Goal: Transaction & Acquisition: Purchase product/service

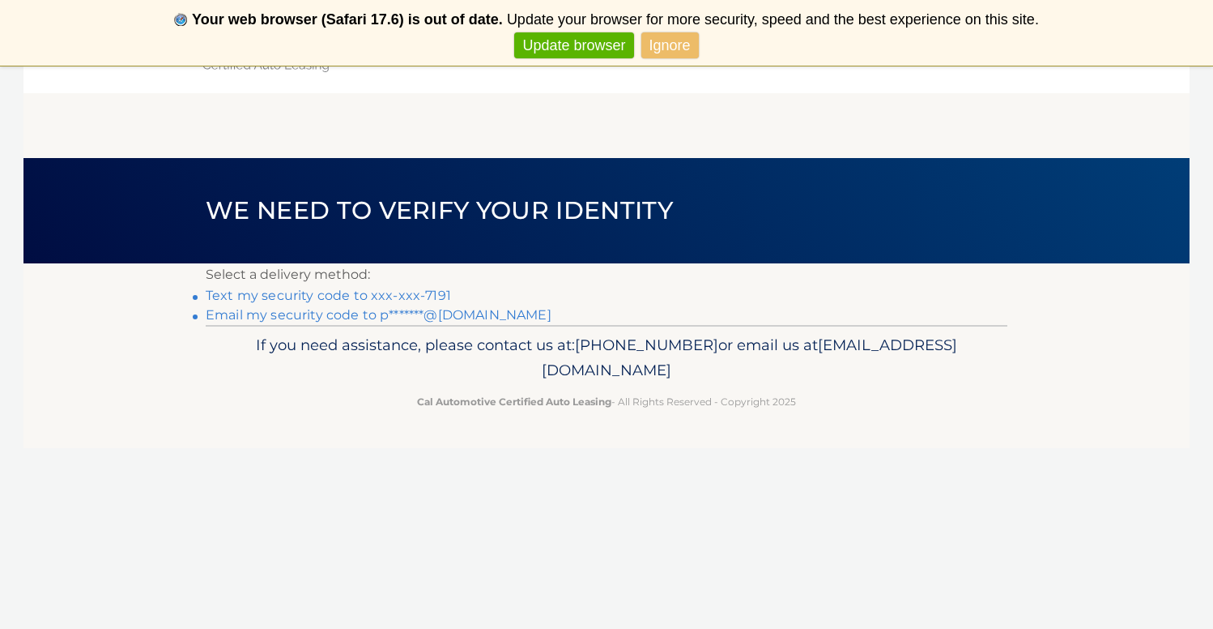
click at [431, 296] on link "Text my security code to xxx-xxx-7191" at bounding box center [328, 295] width 245 height 15
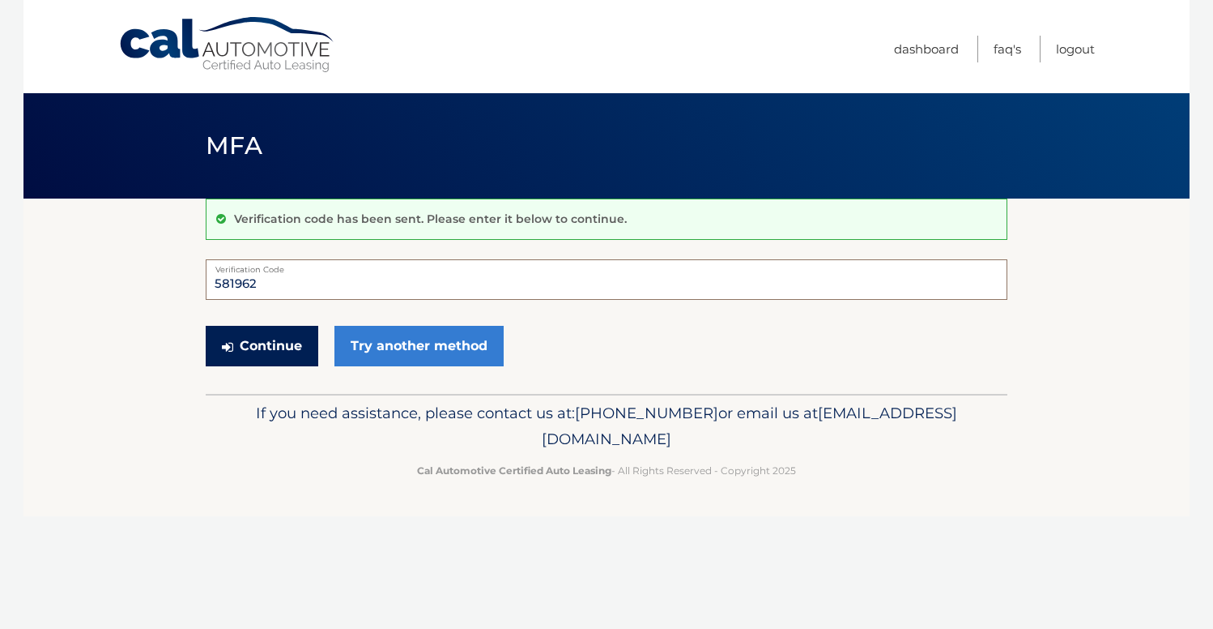
type input "581962"
click at [284, 340] on button "Continue" at bounding box center [262, 346] width 113 height 41
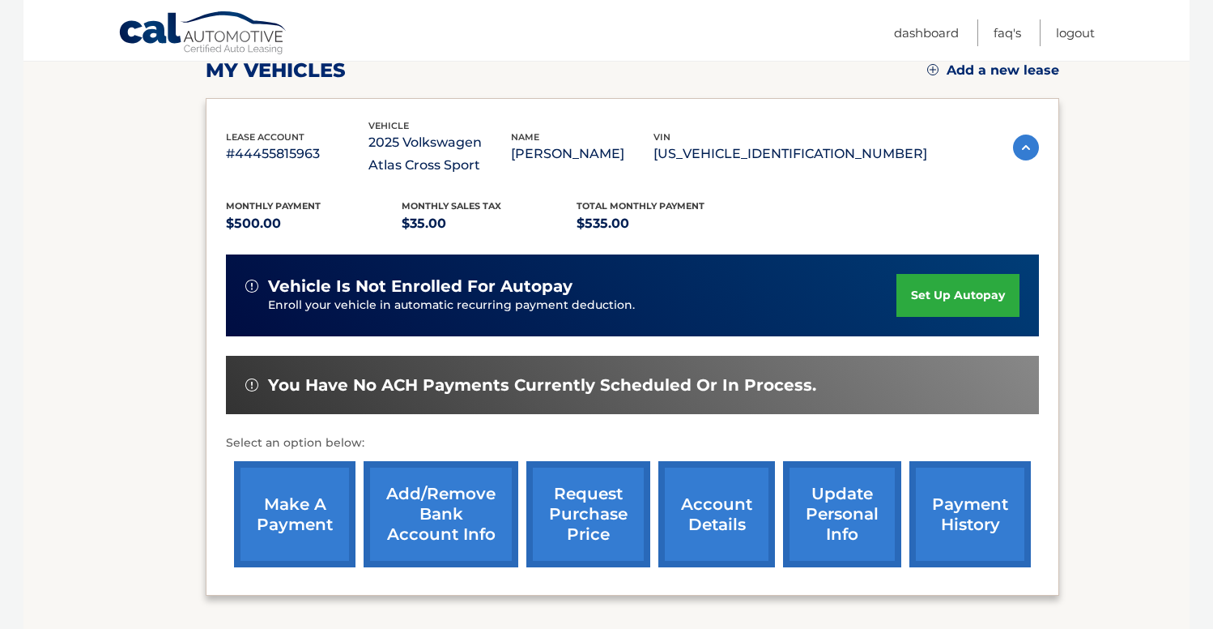
scroll to position [237, 0]
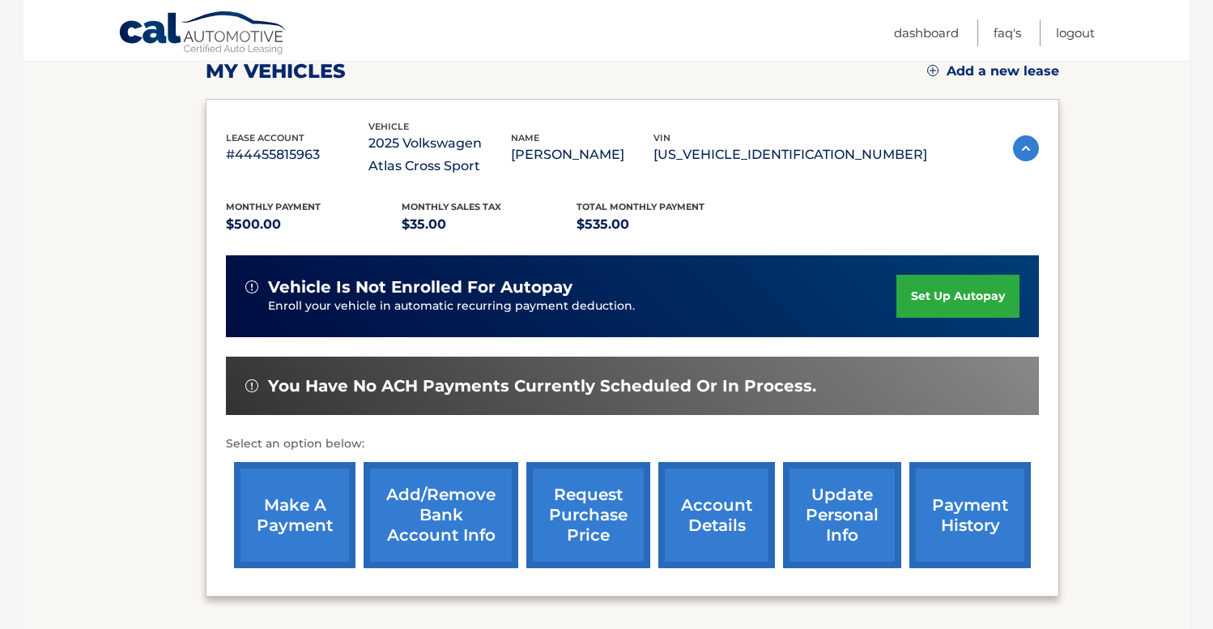
click at [311, 501] on link "make a payment" at bounding box center [295, 515] width 122 height 106
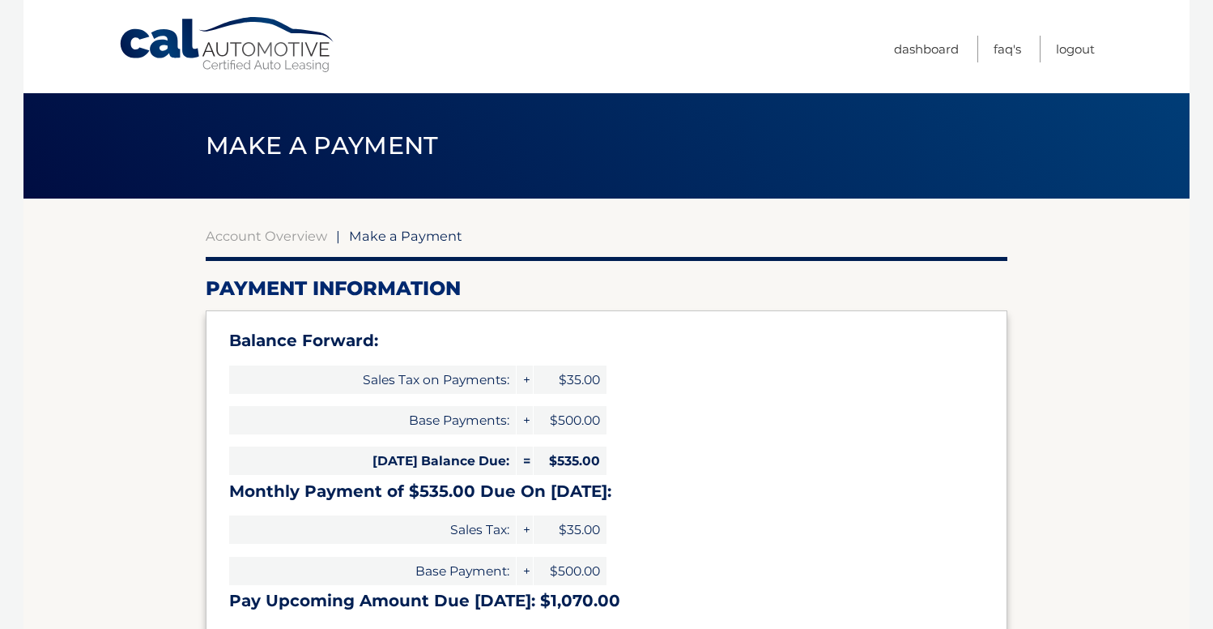
select select "OTgyMTlkNjYtODkzZi00ODg5LTgzN2MtMWMxMGZjYjcxZWI4"
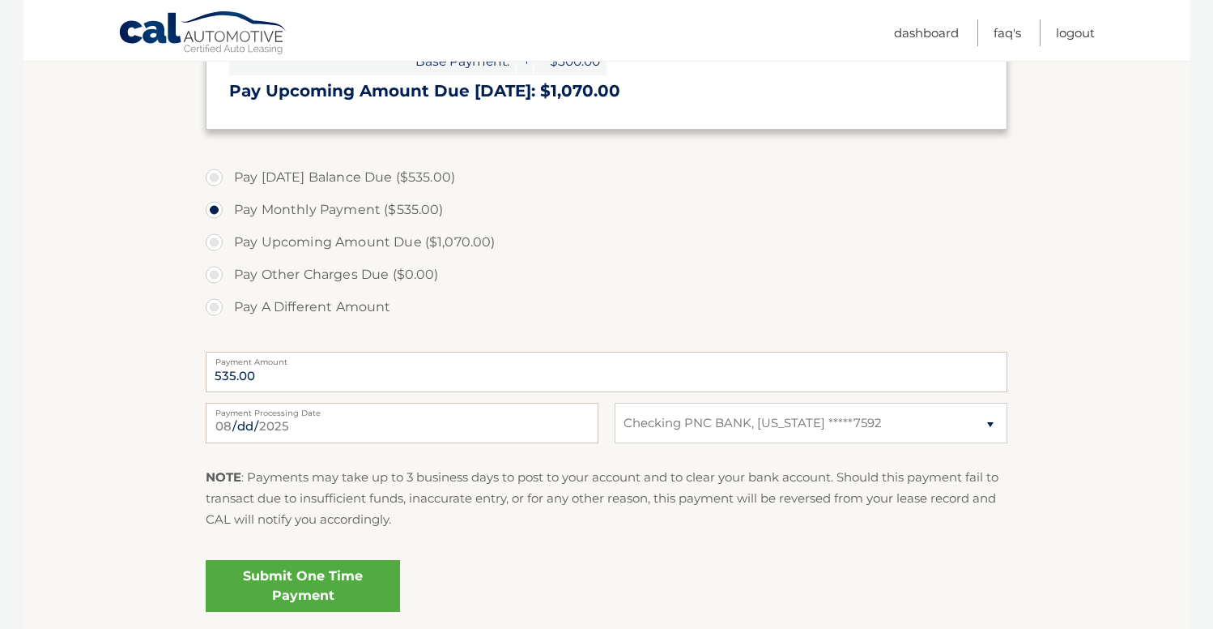
scroll to position [522, 0]
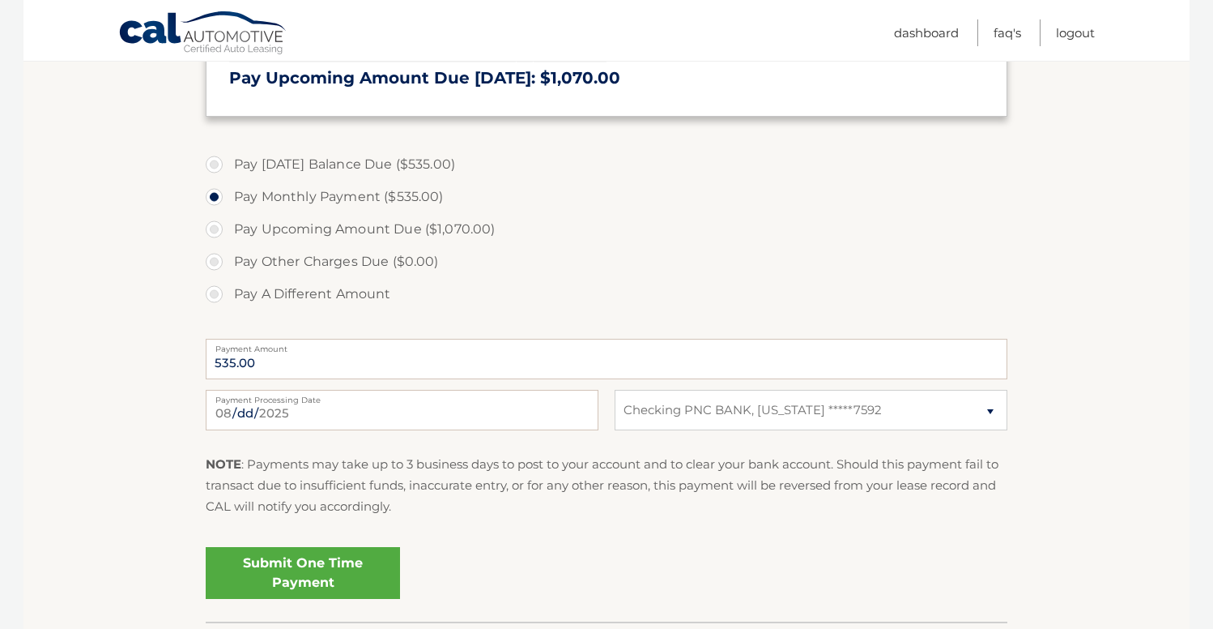
click at [344, 565] on link "Submit One Time Payment" at bounding box center [303, 573] width 194 height 52
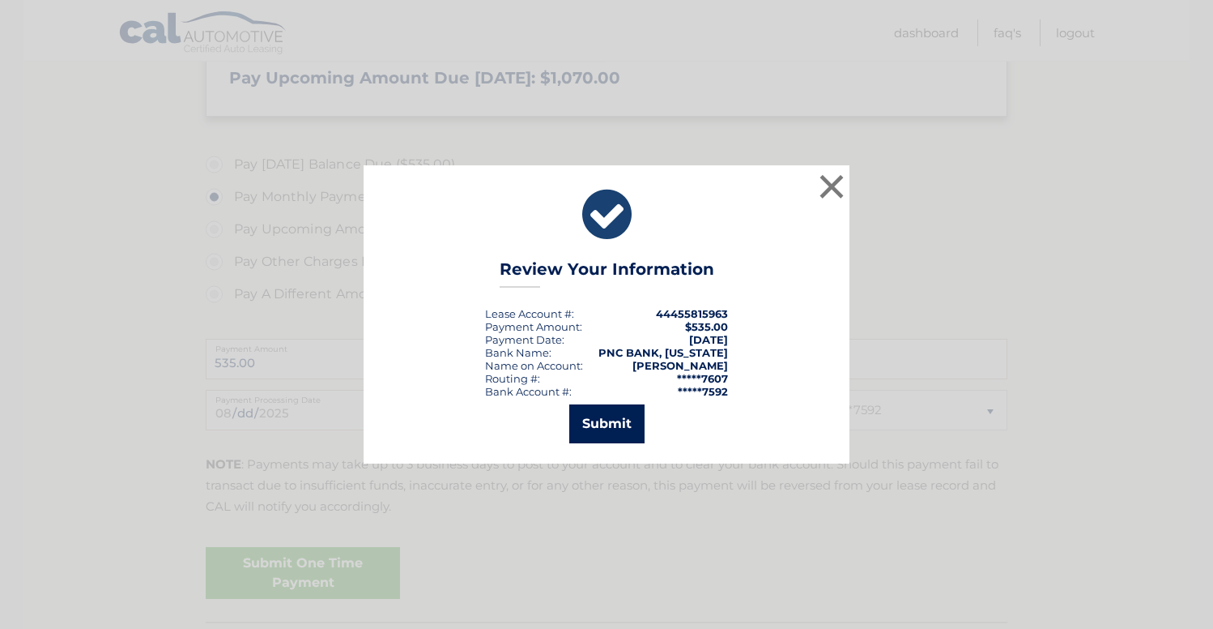
click at [586, 421] on button "Submit" at bounding box center [606, 423] width 75 height 39
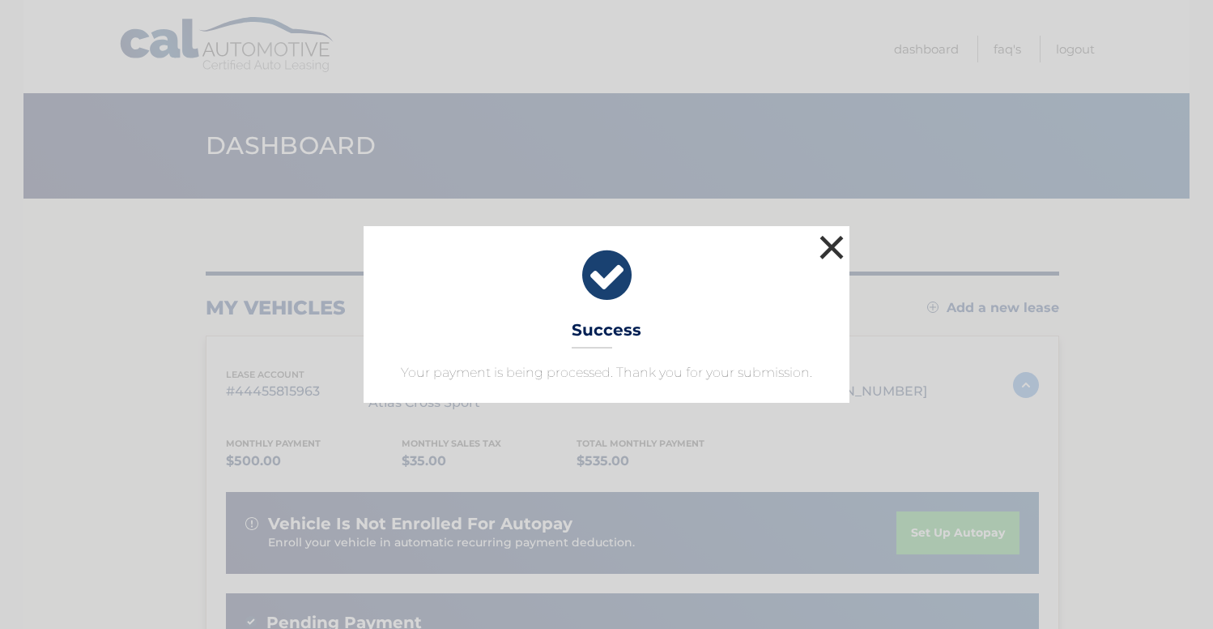
click at [826, 246] on button "×" at bounding box center [832, 247] width 32 height 32
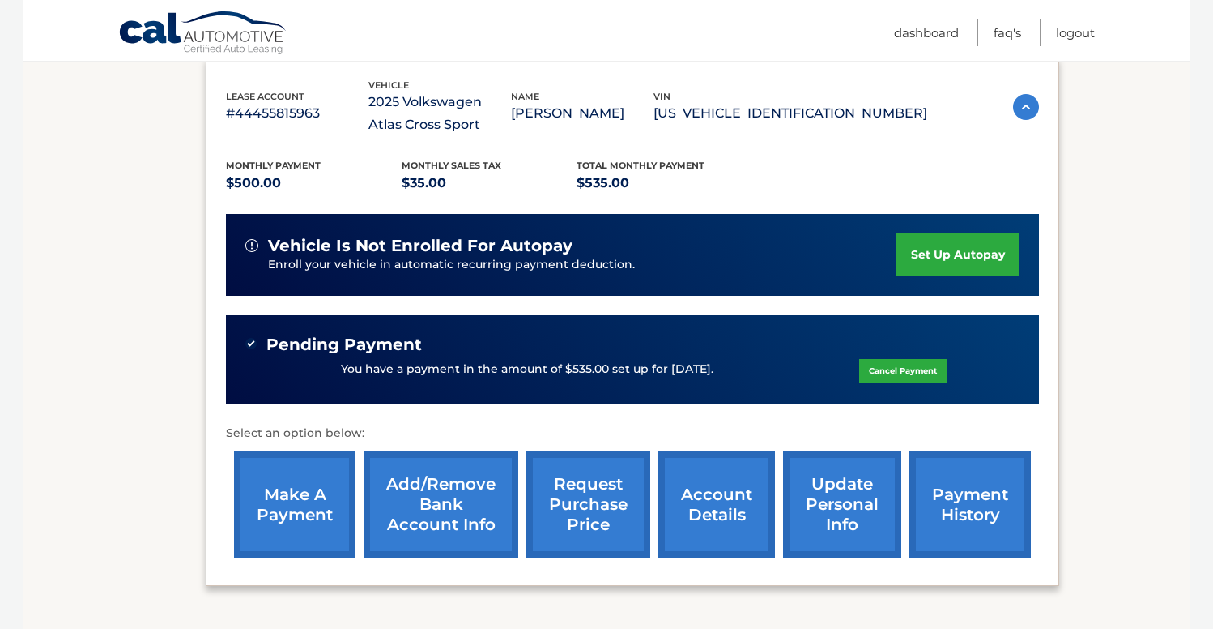
scroll to position [295, 0]
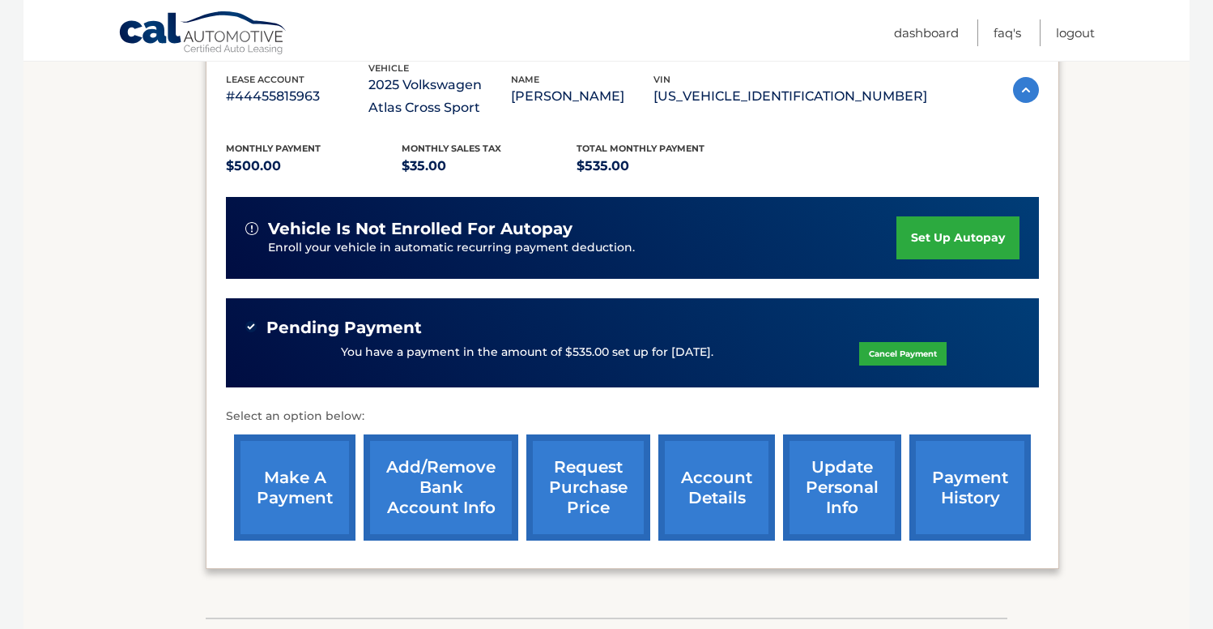
click at [965, 455] on link "payment history" at bounding box center [971, 487] width 122 height 106
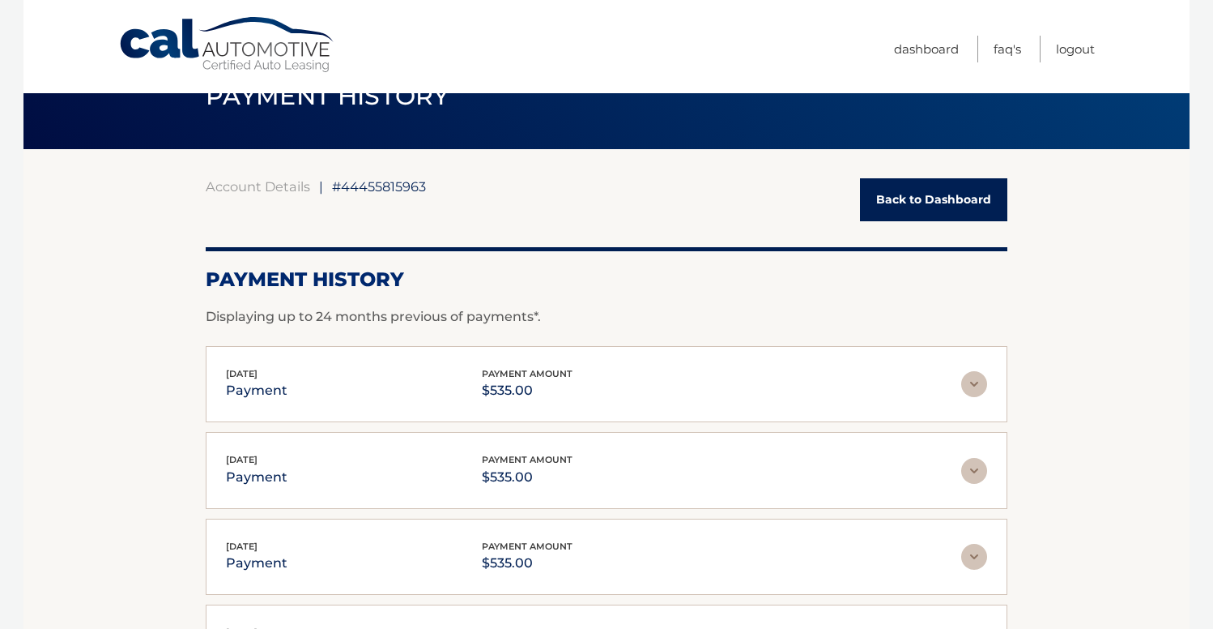
scroll to position [49, 0]
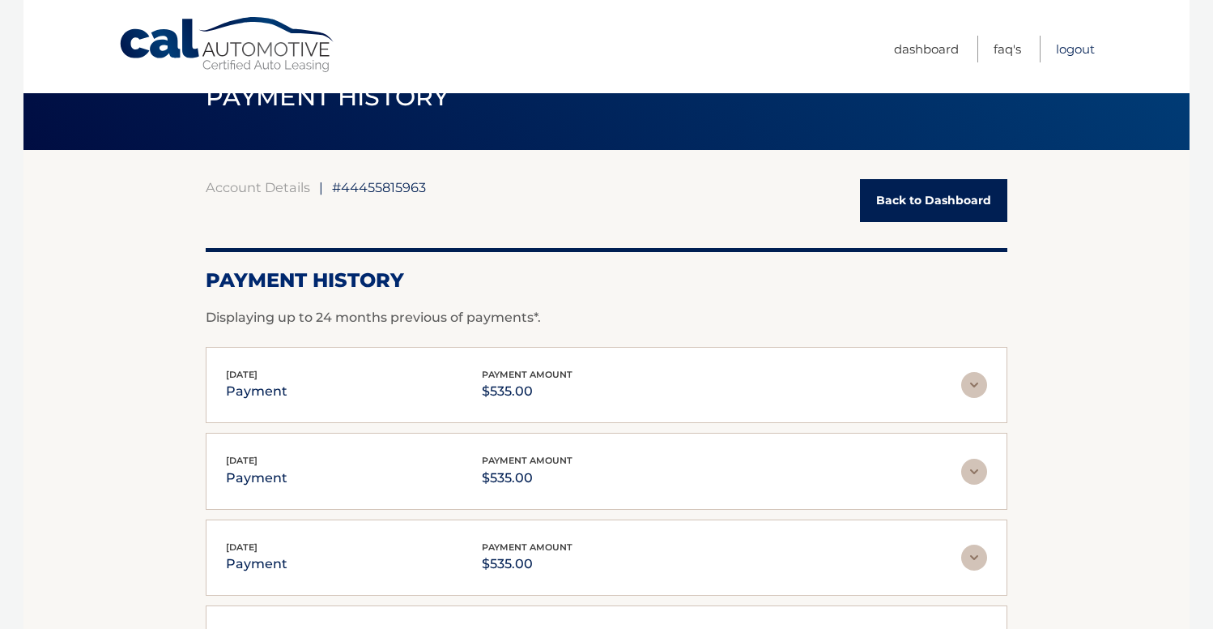
click at [1070, 49] on link "Logout" at bounding box center [1075, 49] width 39 height 27
